Goal: Transaction & Acquisition: Subscribe to service/newsletter

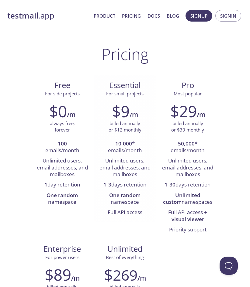
click at [124, 157] on li "Unlimited users, email addresses, and mailboxes" at bounding box center [125, 168] width 54 height 24
click at [201, 15] on span "Signup" at bounding box center [198, 16] width 17 height 8
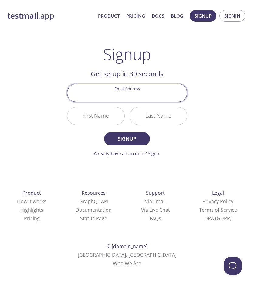
paste input "[EMAIL_ADDRESS][DOMAIN_NAME]"
type input "[EMAIL_ADDRESS][DOMAIN_NAME]"
click at [104, 113] on input "First Name" at bounding box center [95, 115] width 57 height 17
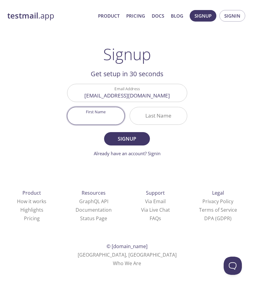
paste input "Olibie Jazoxar"
click at [108, 114] on input "Olibie Jazoxar" at bounding box center [95, 115] width 57 height 17
click at [110, 115] on input "Olibie Jazoxar" at bounding box center [95, 115] width 57 height 17
type input "Olibie"
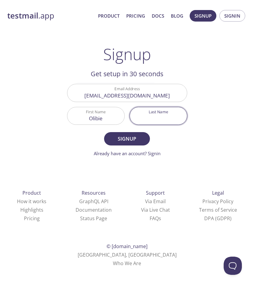
click at [155, 119] on input "Last Name" at bounding box center [158, 115] width 57 height 17
paste input "Jazoxar"
type input "Jazoxar"
click at [125, 144] on button "Signup" at bounding box center [127, 138] width 46 height 13
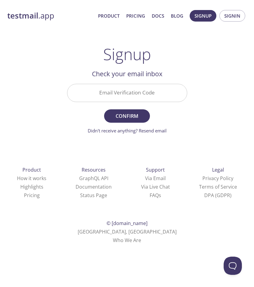
paste input "ANLP5CA"
click at [130, 90] on input "Email Verification Code" at bounding box center [127, 92] width 120 height 17
type input "ANLP5CA"
click at [133, 116] on span "Confirm" at bounding box center [127, 116] width 32 height 9
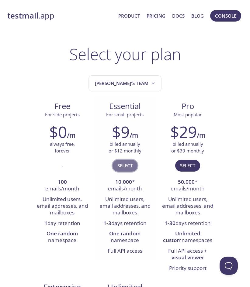
click at [117, 164] on button "Select" at bounding box center [124, 166] width 25 height 12
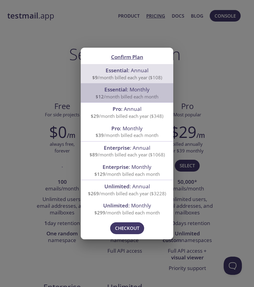
click at [129, 94] on span "$12 /month billed each month" at bounding box center [127, 97] width 63 height 6
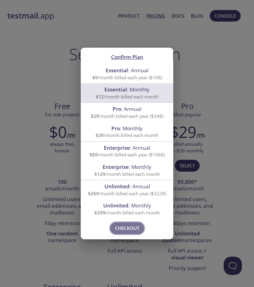
click at [122, 227] on span "Checkout" at bounding box center [127, 228] width 24 height 8
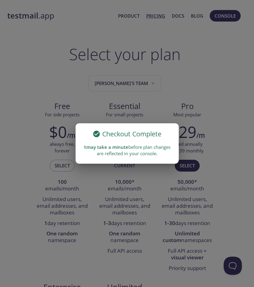
drag, startPoint x: 160, startPoint y: 97, endPoint x: 163, endPoint y: 99, distance: 3.9
click at [160, 97] on div "Checkout Complete It may take a minute before plan changes are reflected in you…" at bounding box center [127, 143] width 254 height 287
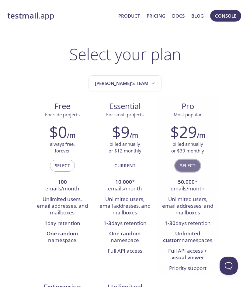
click at [182, 170] on button "Select" at bounding box center [187, 166] width 25 height 12
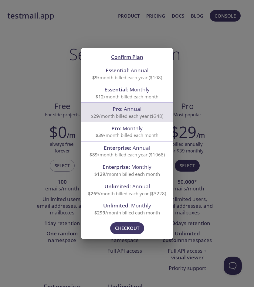
click at [145, 134] on span "$39 /month billed each month" at bounding box center [127, 135] width 63 height 6
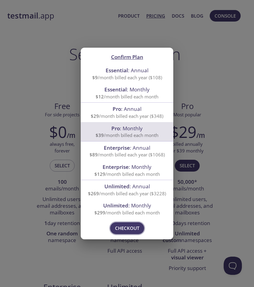
click at [128, 226] on span "Checkout" at bounding box center [127, 228] width 24 height 8
